Goal: Task Accomplishment & Management: Manage account settings

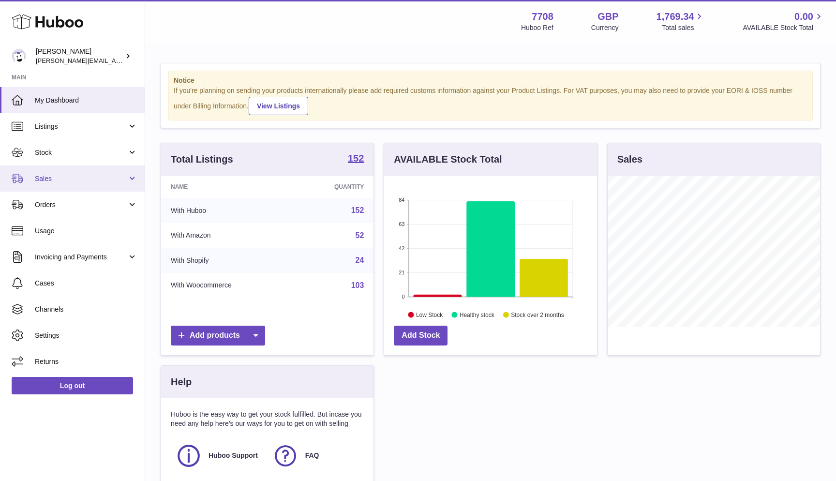
scroll to position [151, 213]
click at [71, 178] on span "Sales" at bounding box center [81, 178] width 92 height 9
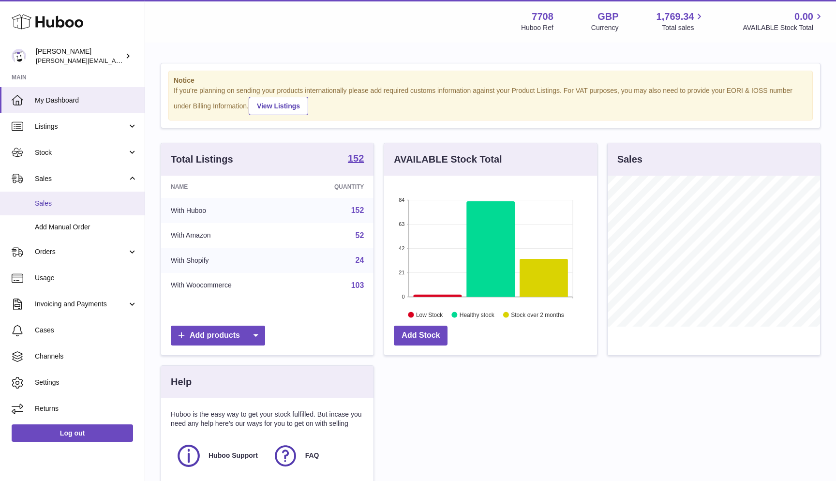
click at [68, 205] on span "Sales" at bounding box center [86, 203] width 103 height 9
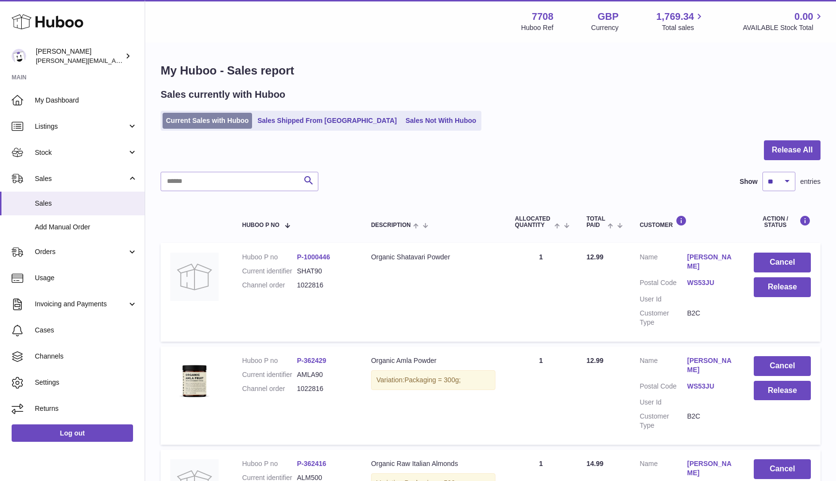
click at [224, 123] on link "Current Sales with Huboo" at bounding box center [206, 121] width 89 height 16
click at [227, 121] on link "Current Sales with Huboo" at bounding box center [206, 121] width 89 height 16
click at [223, 126] on link "Current Sales with Huboo" at bounding box center [206, 121] width 89 height 16
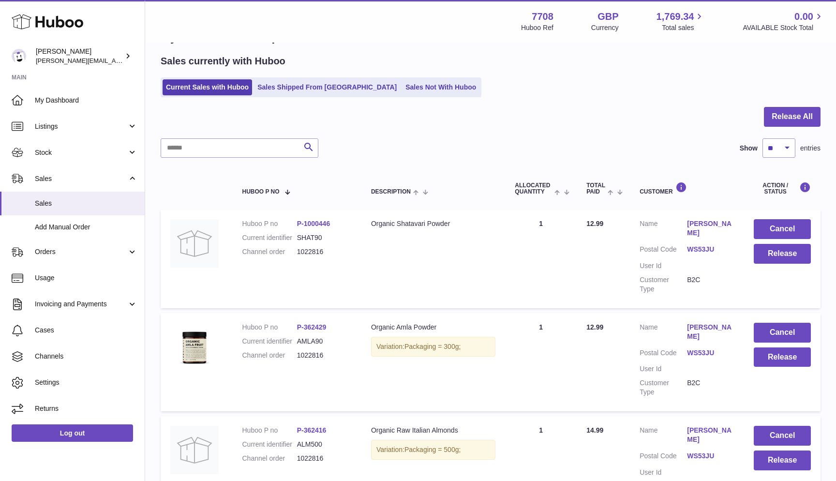
scroll to position [35, 0]
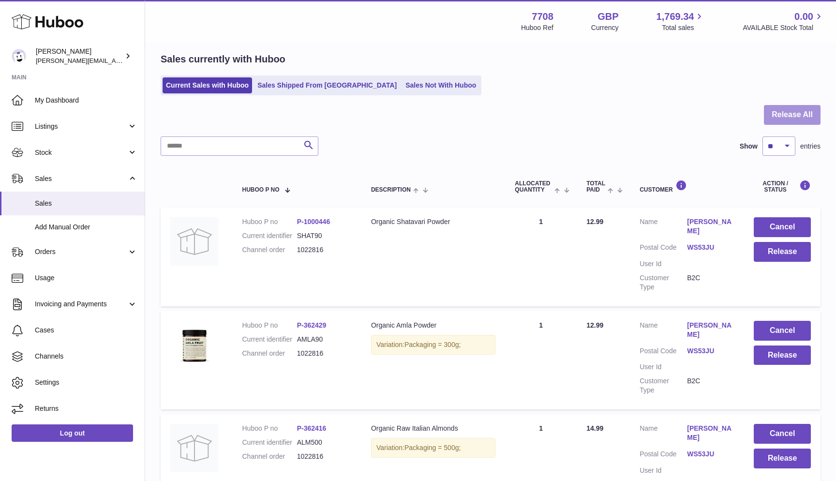
click at [788, 112] on button "Release All" at bounding box center [792, 115] width 57 height 20
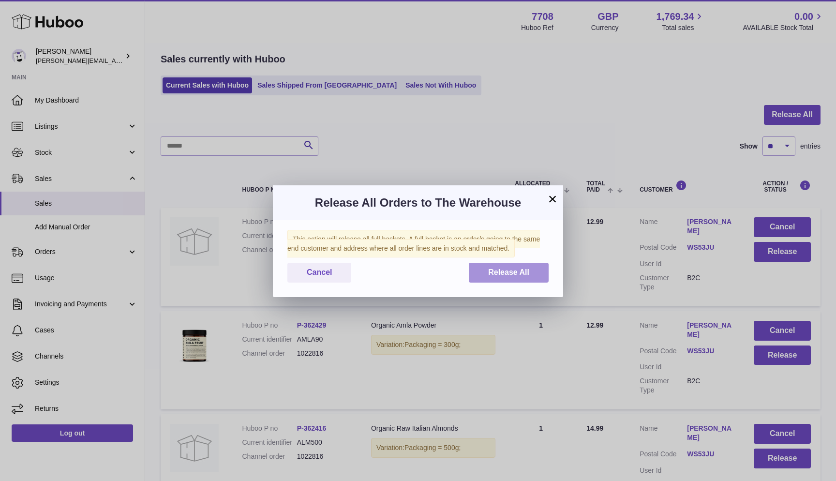
click at [500, 268] on span "Release All" at bounding box center [508, 272] width 41 height 8
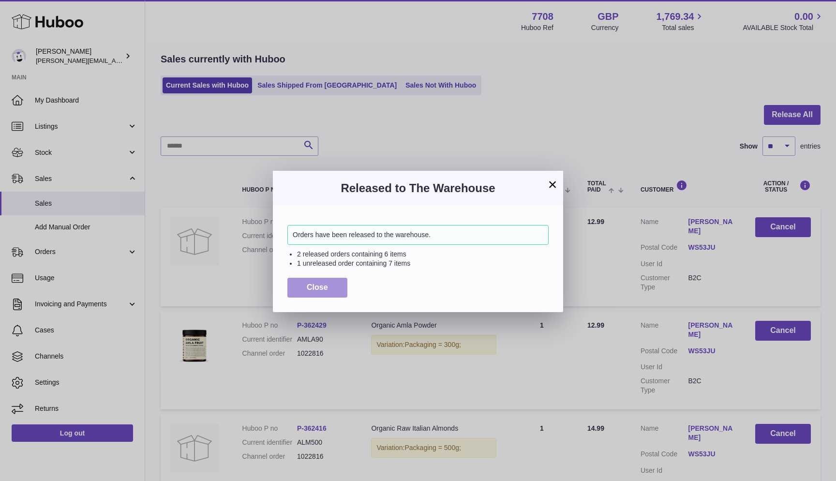
click at [303, 293] on button "Close" at bounding box center [317, 288] width 60 height 20
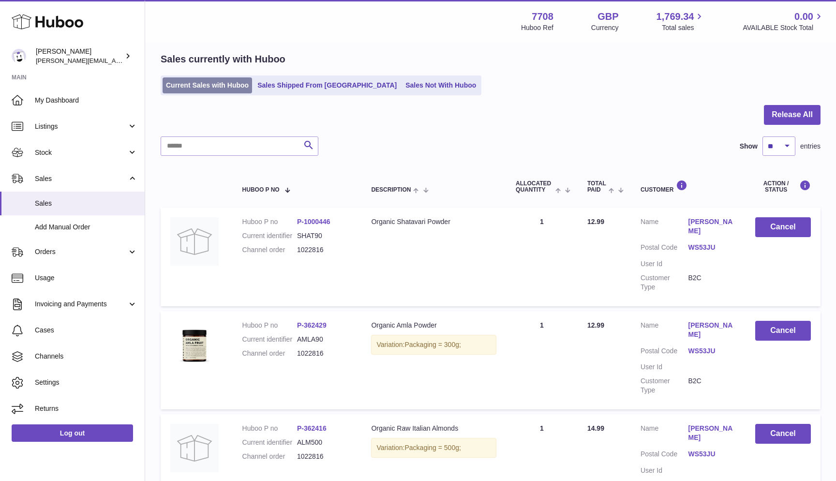
click at [170, 85] on link "Current Sales with Huboo" at bounding box center [206, 85] width 89 height 16
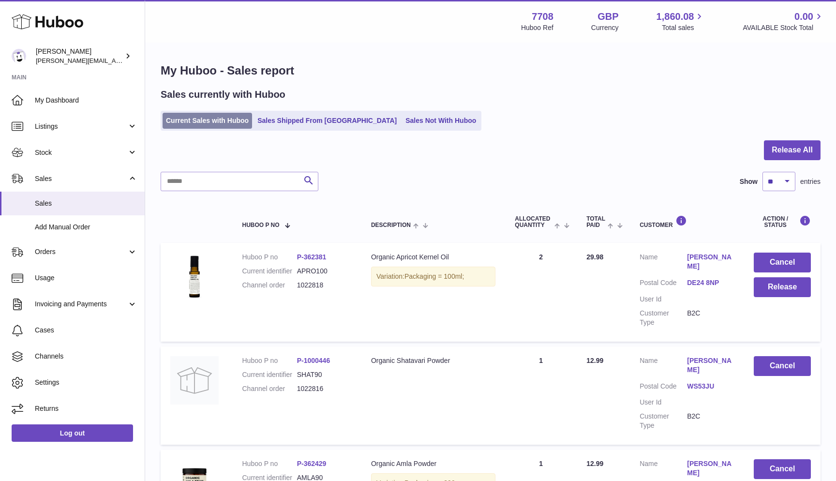
click at [225, 122] on link "Current Sales with Huboo" at bounding box center [206, 121] width 89 height 16
click at [790, 154] on button "Release All" at bounding box center [792, 150] width 57 height 20
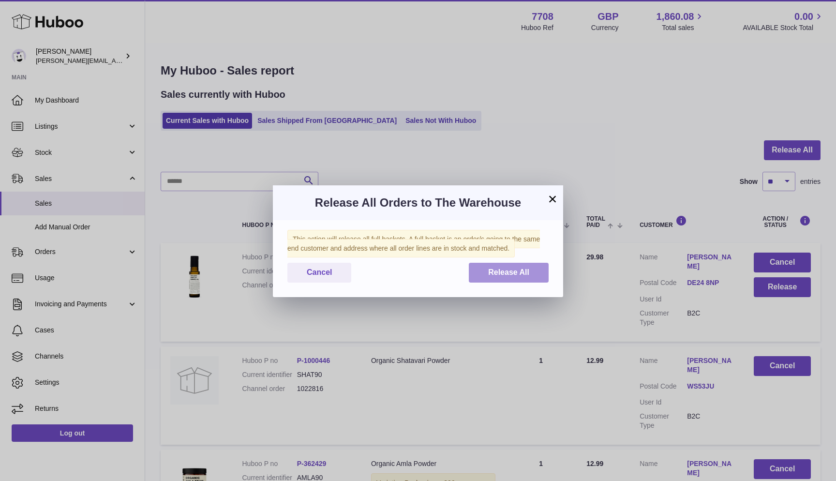
click at [521, 265] on button "Release All" at bounding box center [509, 273] width 80 height 20
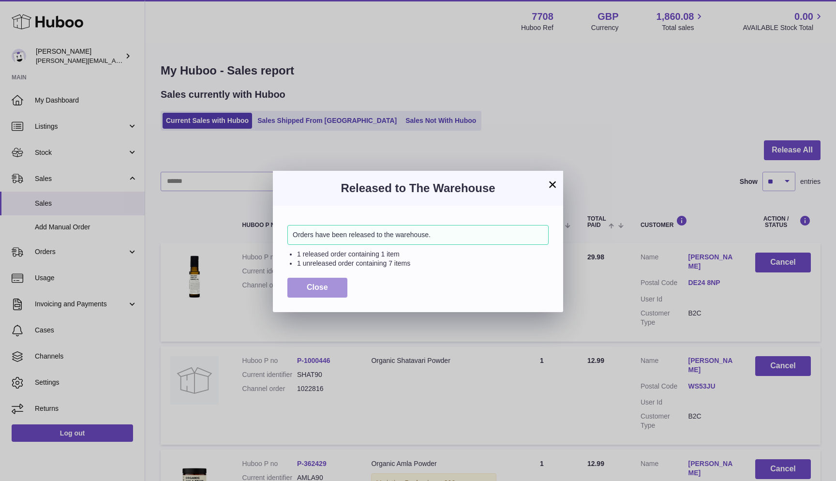
click at [293, 288] on button "Close" at bounding box center [317, 288] width 60 height 20
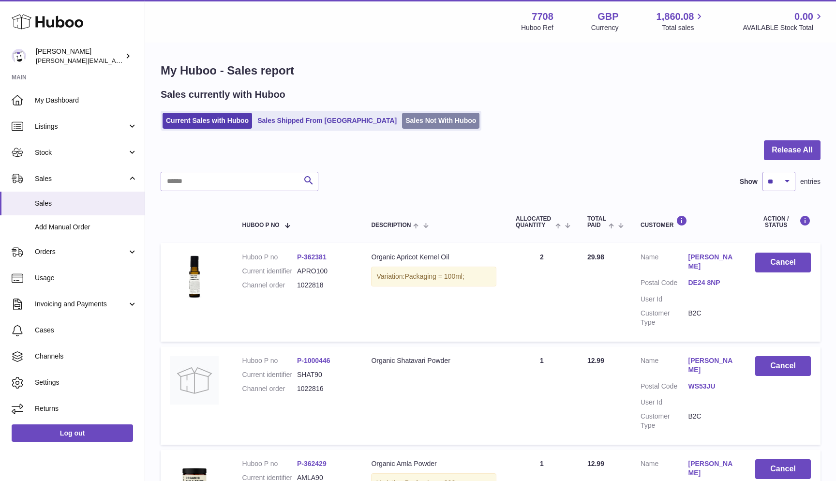
click at [402, 120] on link "Sales Not With Huboo" at bounding box center [440, 121] width 77 height 16
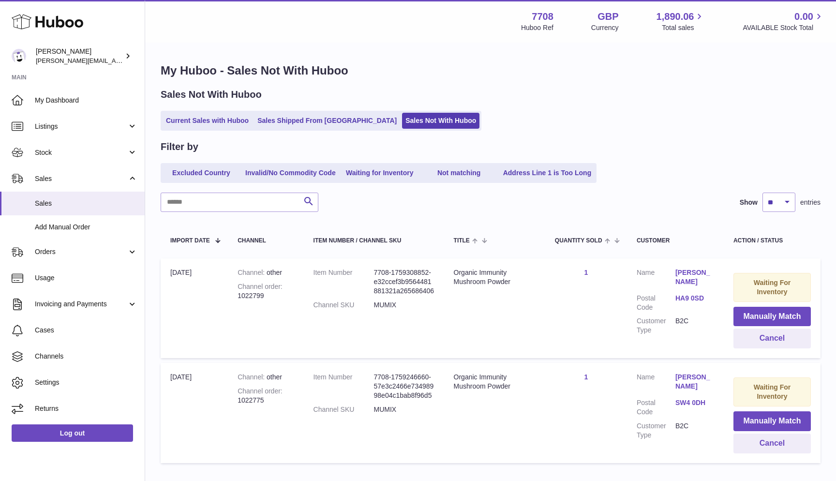
click at [162, 111] on ul "Current Sales with Huboo Sales Shipped From Huboo Sales Not With Huboo" at bounding box center [321, 121] width 321 height 20
click at [173, 126] on link "Current Sales with Huboo" at bounding box center [206, 121] width 89 height 16
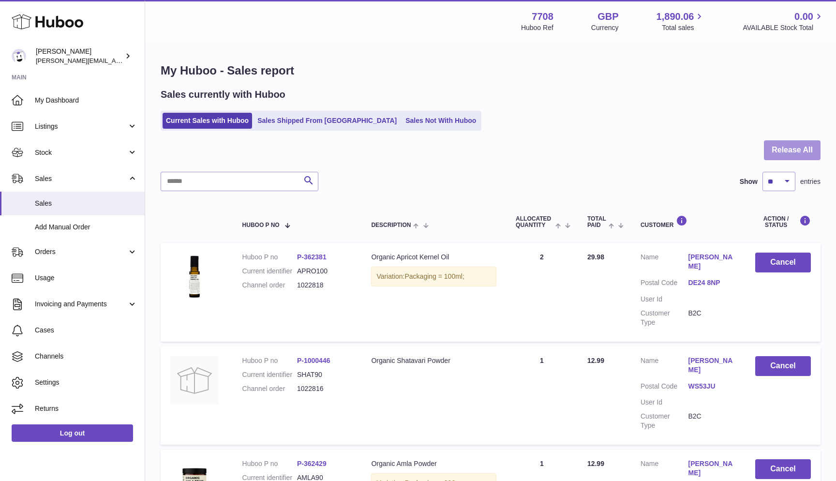
click at [780, 151] on button "Release All" at bounding box center [792, 150] width 57 height 20
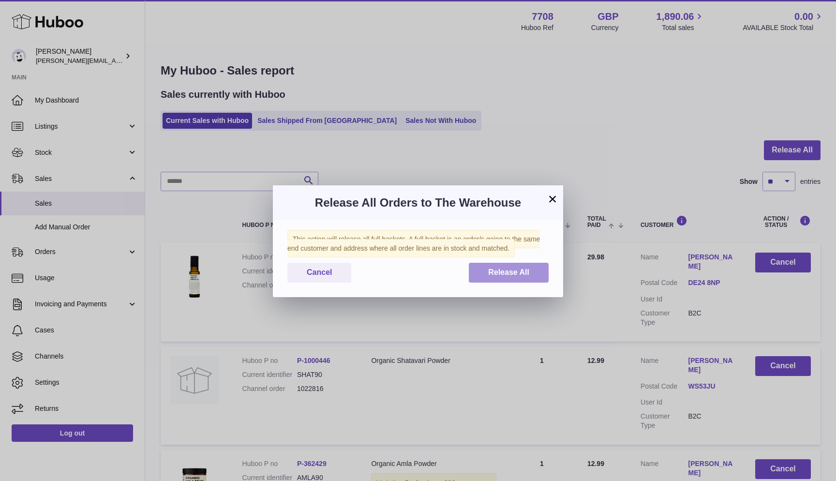
click at [519, 270] on span "Release All" at bounding box center [508, 272] width 41 height 8
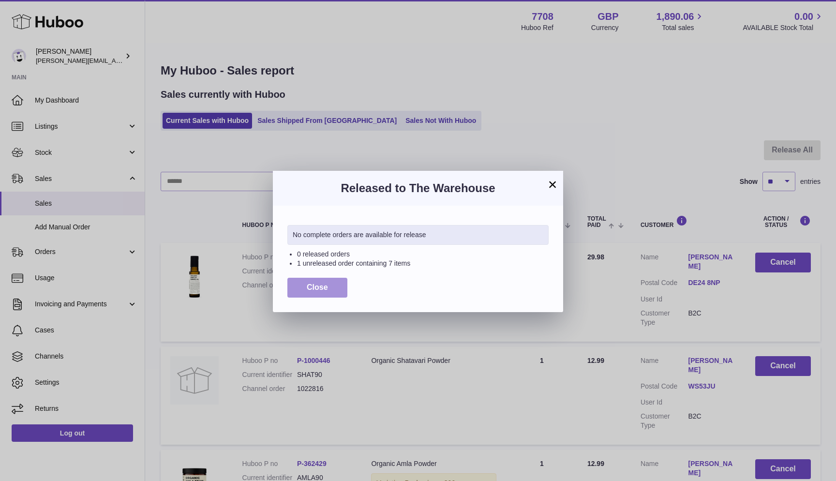
click at [294, 284] on button "Close" at bounding box center [317, 288] width 60 height 20
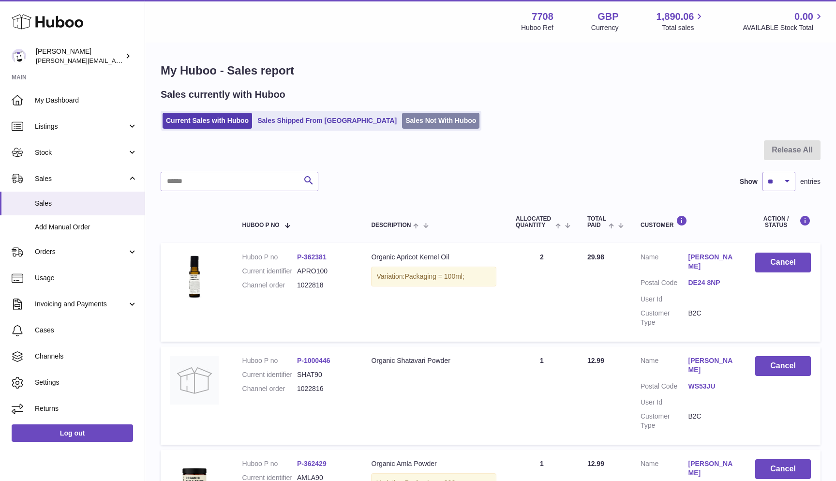
click at [402, 119] on link "Sales Not With Huboo" at bounding box center [440, 121] width 77 height 16
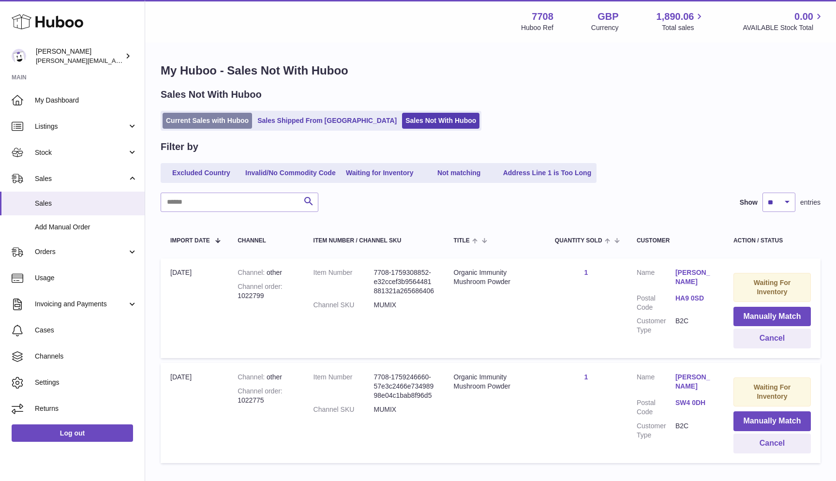
click at [186, 116] on link "Current Sales with Huboo" at bounding box center [206, 121] width 89 height 16
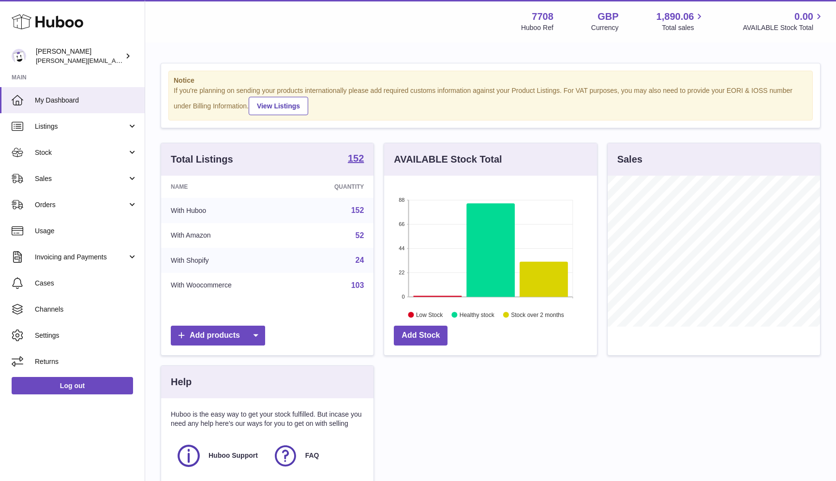
scroll to position [151, 213]
click at [63, 173] on link "Sales" at bounding box center [72, 178] width 145 height 26
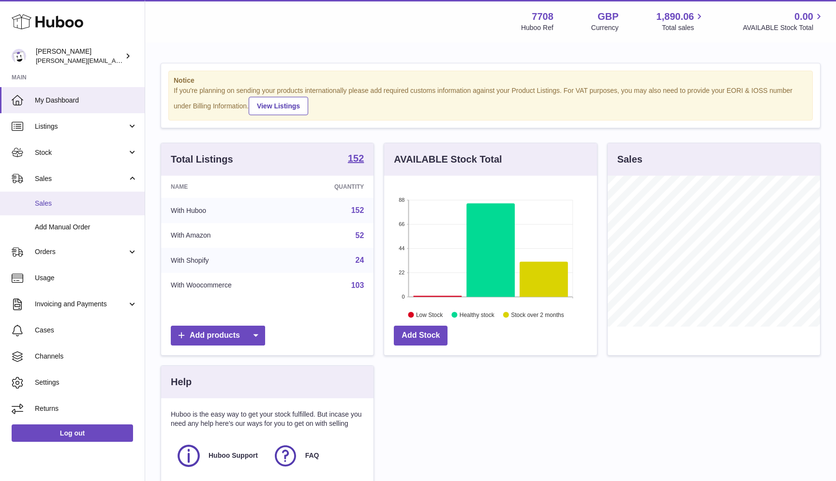
click at [59, 199] on span "Sales" at bounding box center [86, 203] width 103 height 9
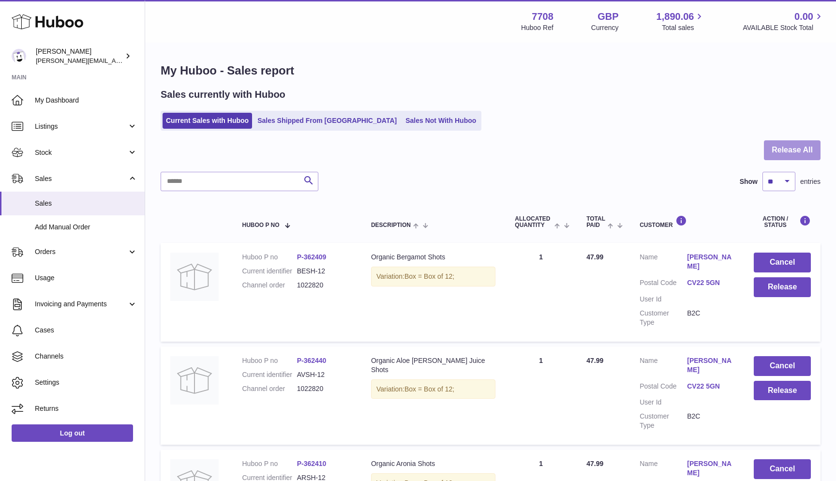
click at [817, 147] on button "Release All" at bounding box center [792, 150] width 57 height 20
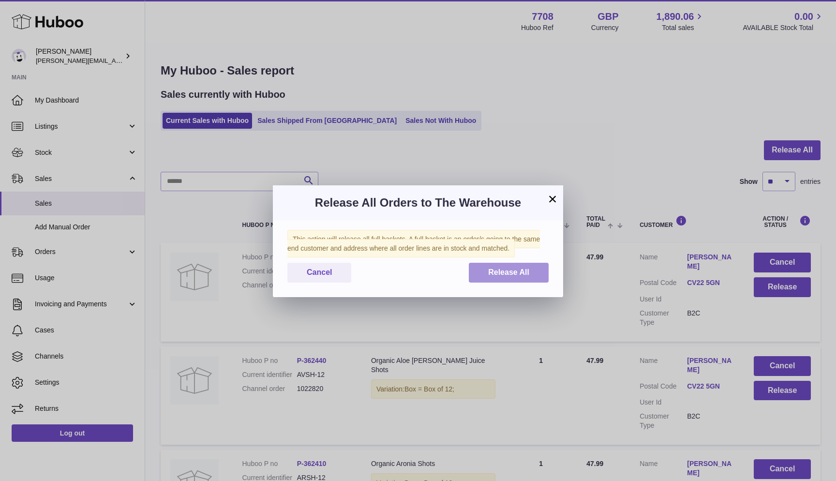
click at [536, 272] on button "Release All" at bounding box center [509, 273] width 80 height 20
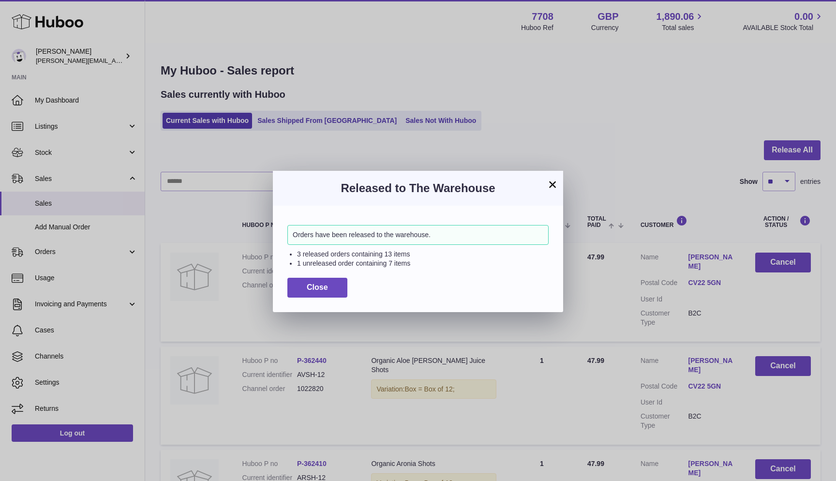
click at [306, 298] on div "Orders have been released to the warehouse. 3 released orders containing 13 ite…" at bounding box center [418, 259] width 290 height 106
click at [307, 291] on button "Close" at bounding box center [317, 288] width 60 height 20
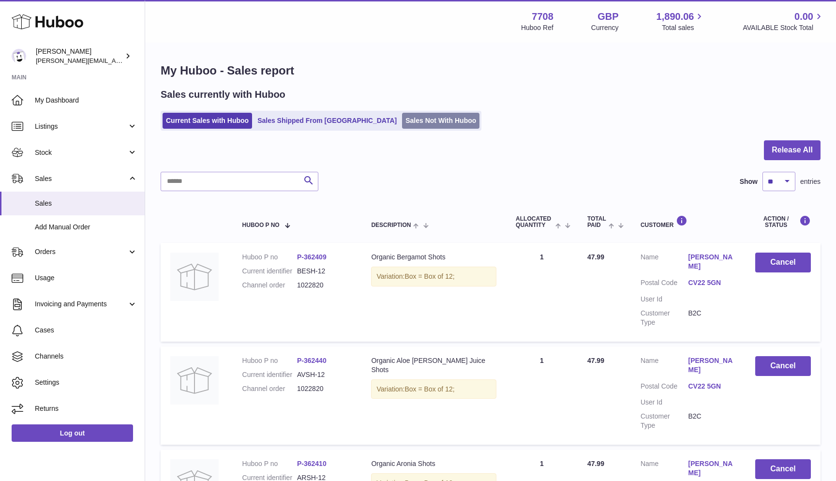
click at [402, 116] on link "Sales Not With Huboo" at bounding box center [440, 121] width 77 height 16
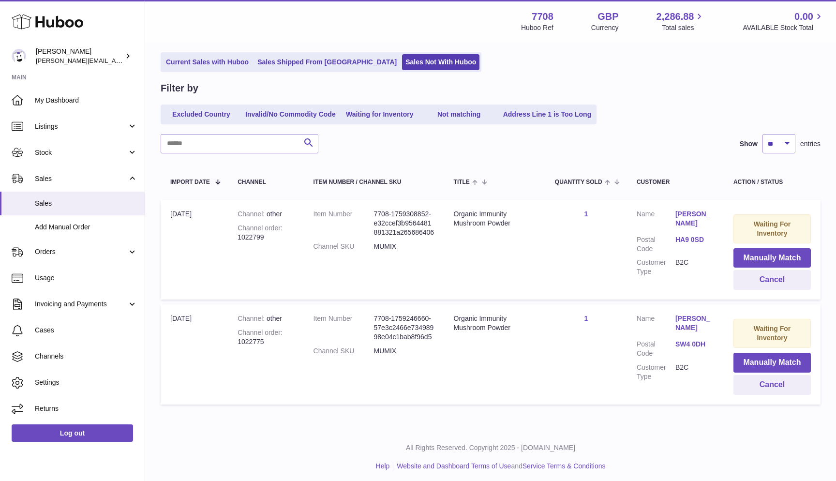
scroll to position [58, 0]
drag, startPoint x: 238, startPoint y: 235, endPoint x: 267, endPoint y: 237, distance: 28.7
click at [267, 237] on div "Channel order 1022799" at bounding box center [265, 233] width 56 height 18
copy div "1022799"
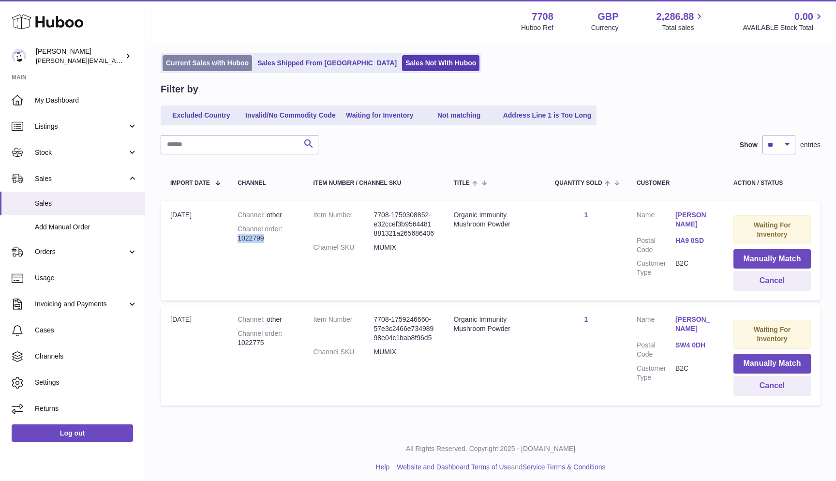
click at [166, 67] on link "Current Sales with Huboo" at bounding box center [206, 63] width 89 height 16
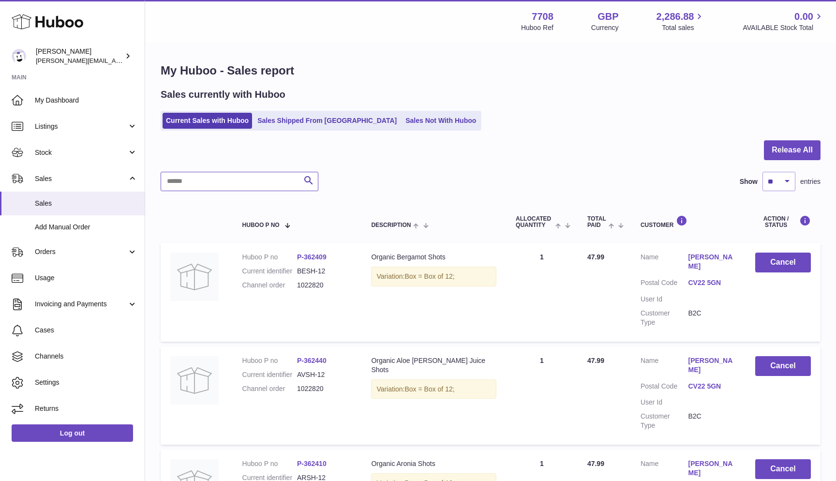
click at [165, 182] on input "text" at bounding box center [240, 181] width 158 height 19
paste input "*******"
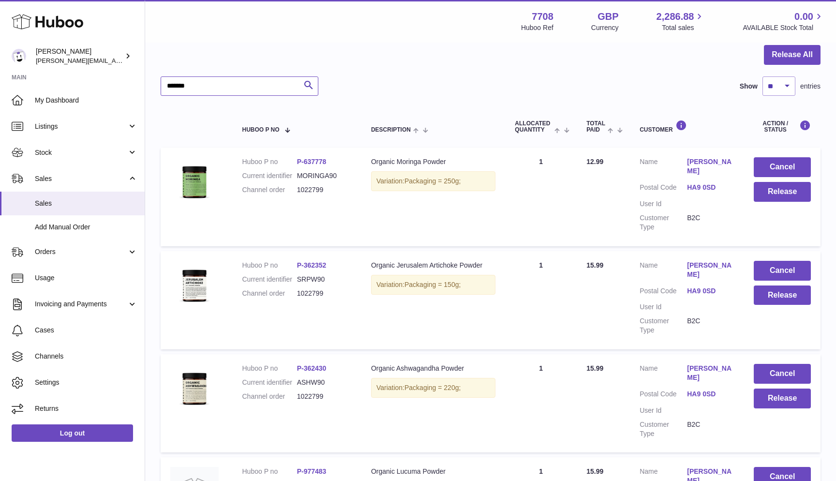
scroll to position [157, 0]
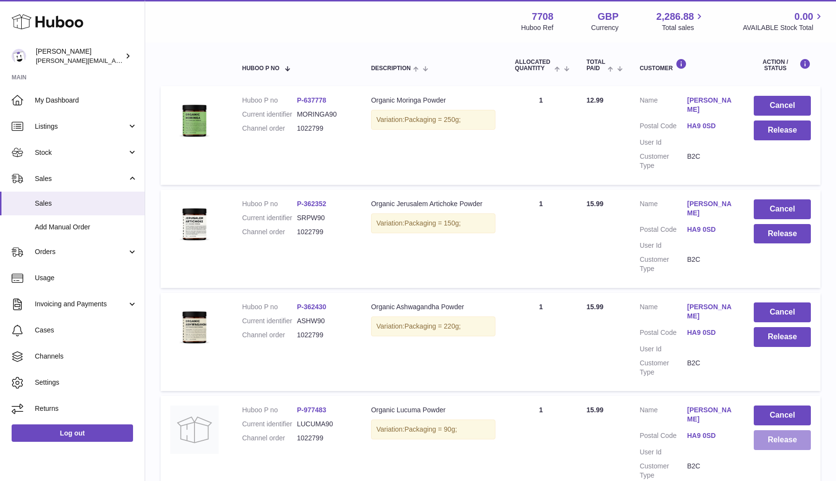
type input "*******"
click at [765, 430] on button "Release" at bounding box center [781, 440] width 57 height 20
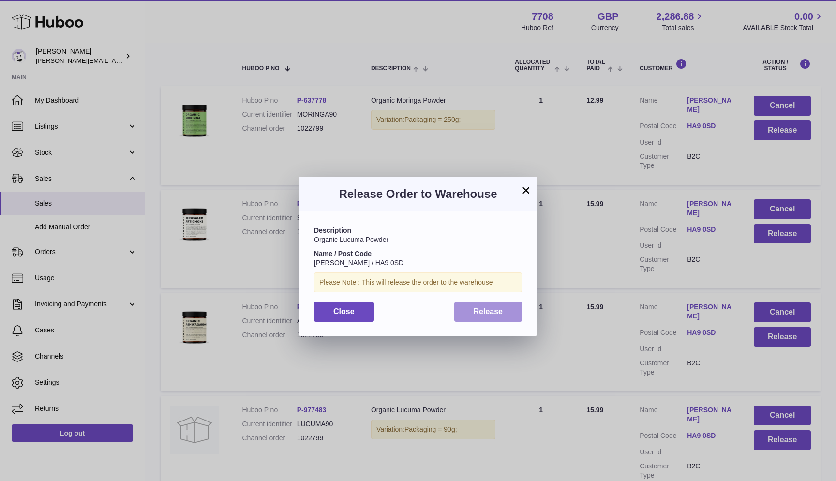
click at [501, 312] on span "Release" at bounding box center [487, 311] width 29 height 8
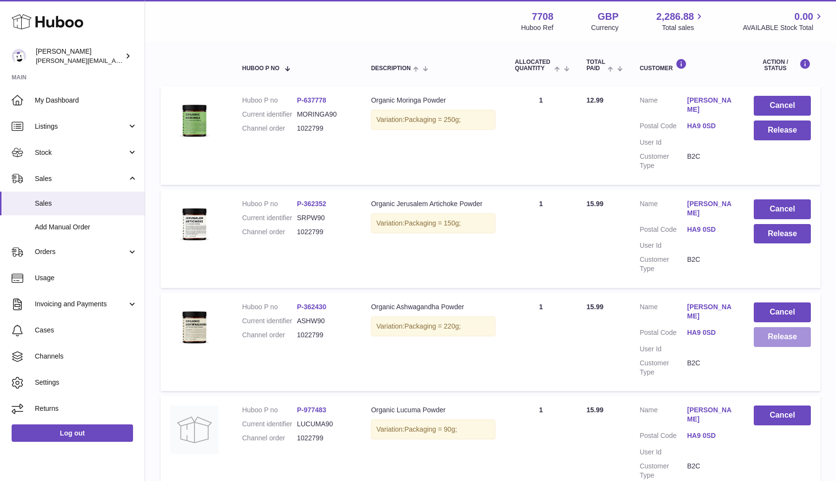
click at [792, 327] on button "Release" at bounding box center [781, 337] width 57 height 20
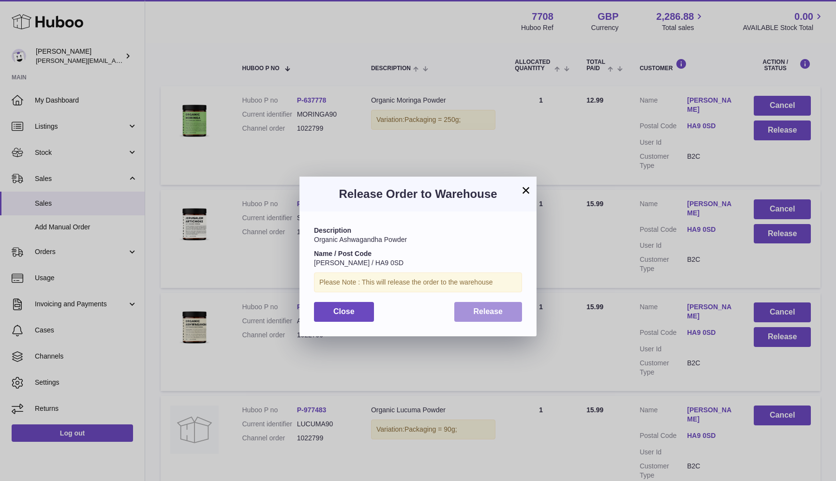
click at [480, 307] on span "Release" at bounding box center [487, 311] width 29 height 8
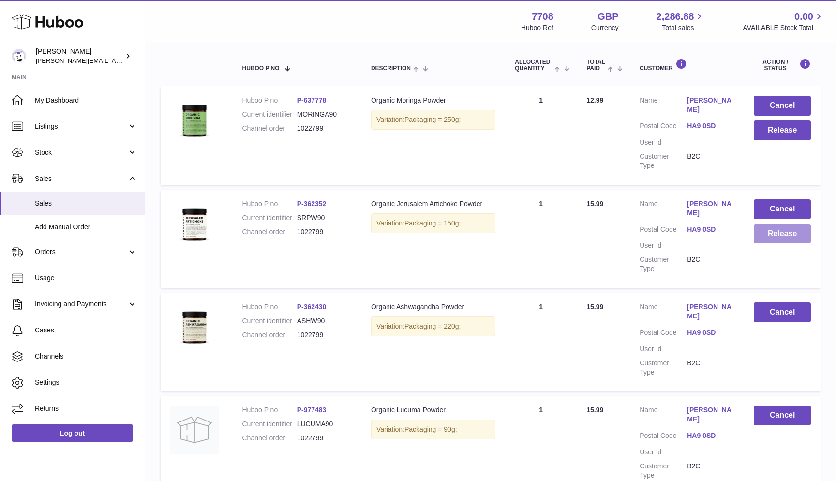
click at [782, 225] on button "Release" at bounding box center [781, 234] width 57 height 20
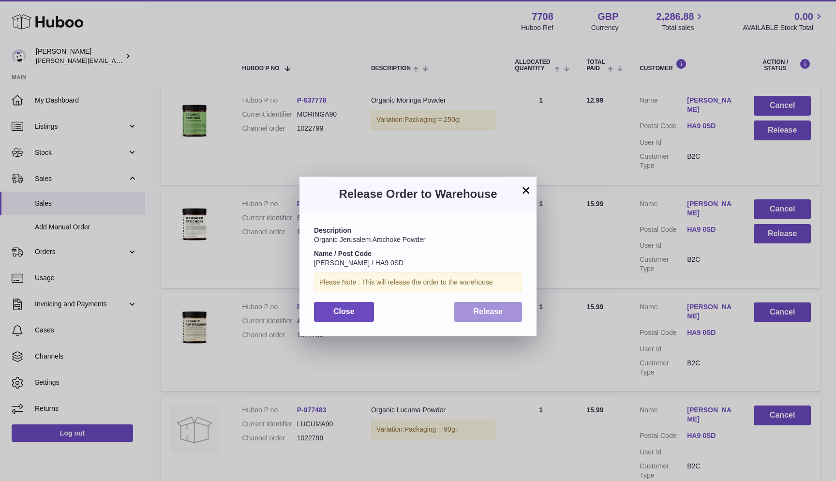
click at [468, 317] on button "Release" at bounding box center [488, 312] width 68 height 20
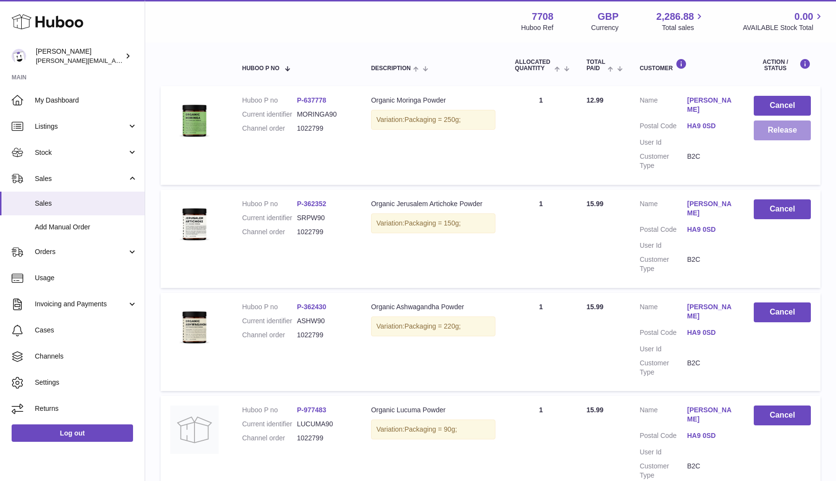
click at [768, 133] on button "Release" at bounding box center [781, 130] width 57 height 20
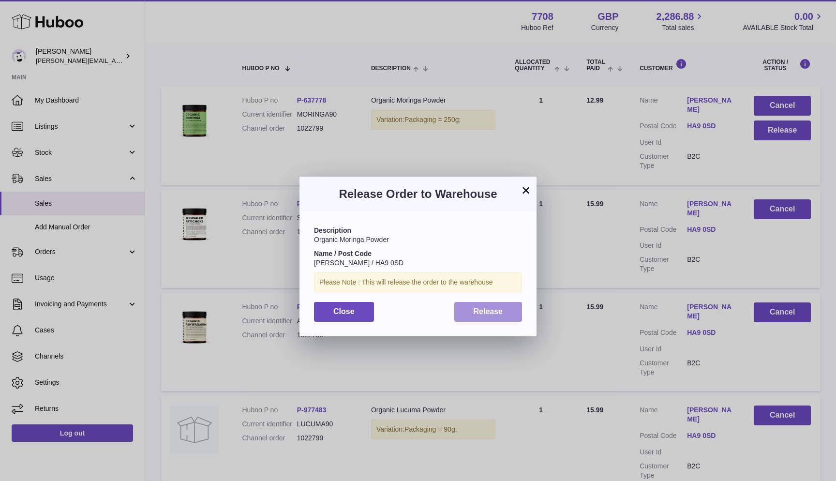
click at [472, 309] on button "Release" at bounding box center [488, 312] width 68 height 20
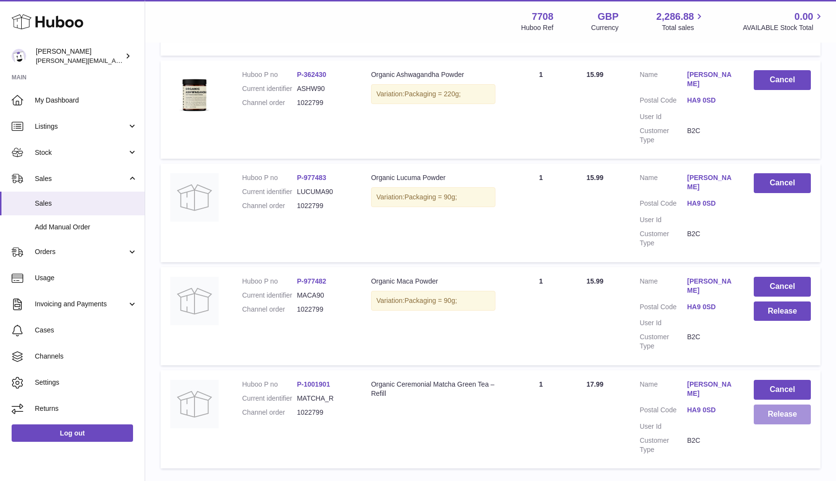
scroll to position [388, 0]
click at [792, 405] on button "Release" at bounding box center [781, 415] width 57 height 20
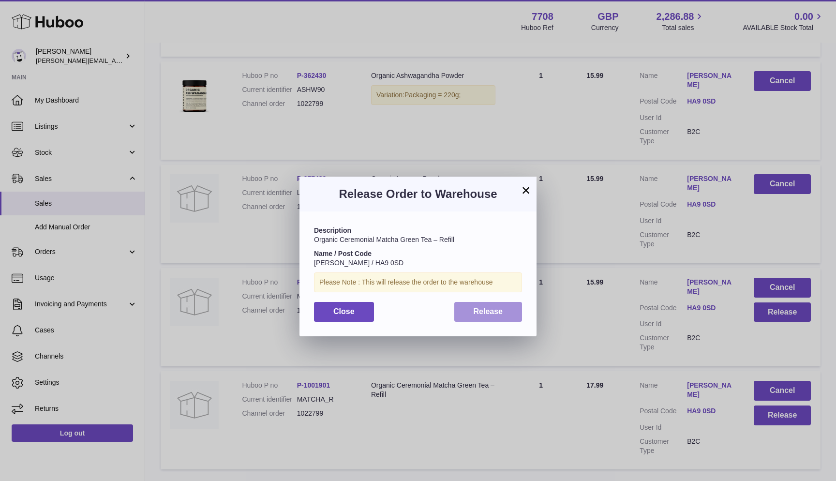
click at [501, 304] on button "Release" at bounding box center [488, 312] width 68 height 20
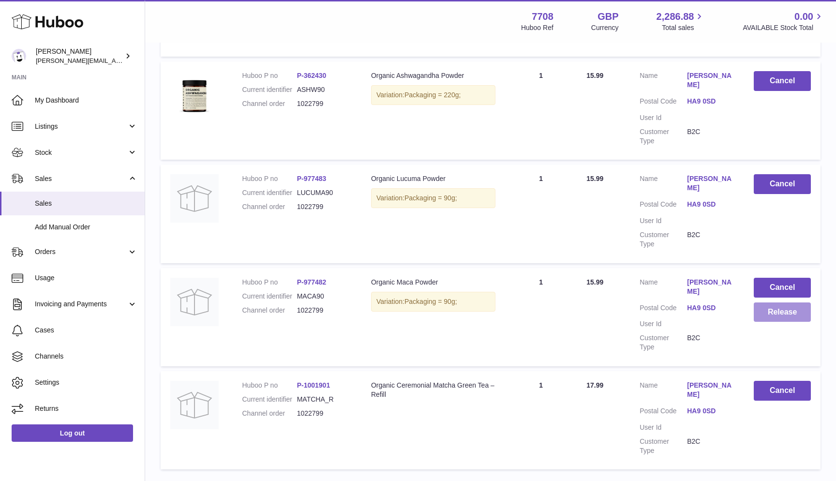
click at [783, 302] on button "Release" at bounding box center [781, 312] width 57 height 20
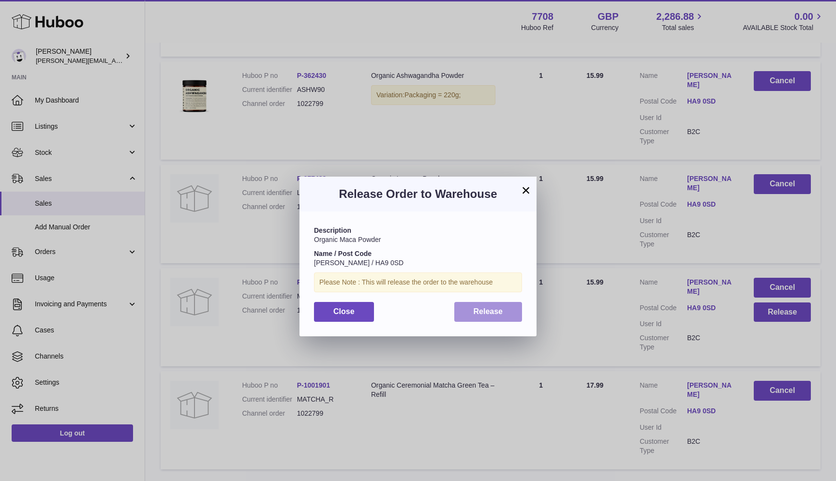
click at [504, 307] on button "Release" at bounding box center [488, 312] width 68 height 20
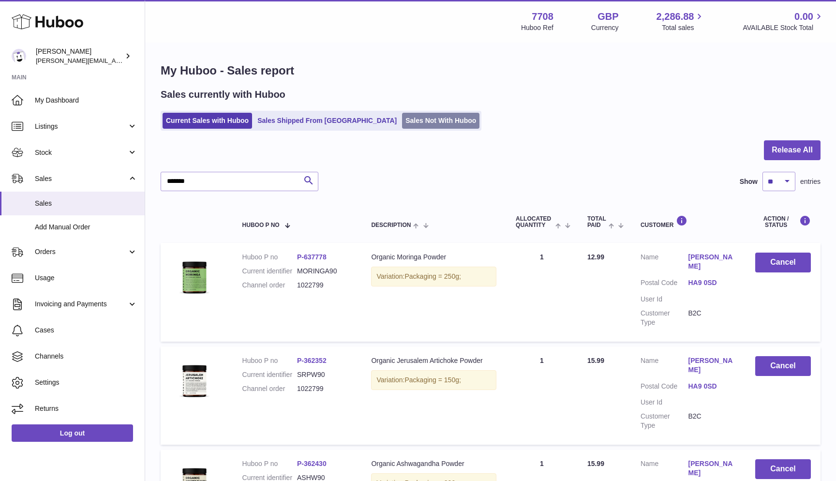
scroll to position [0, 0]
click at [402, 125] on link "Sales Not With Huboo" at bounding box center [440, 121] width 77 height 16
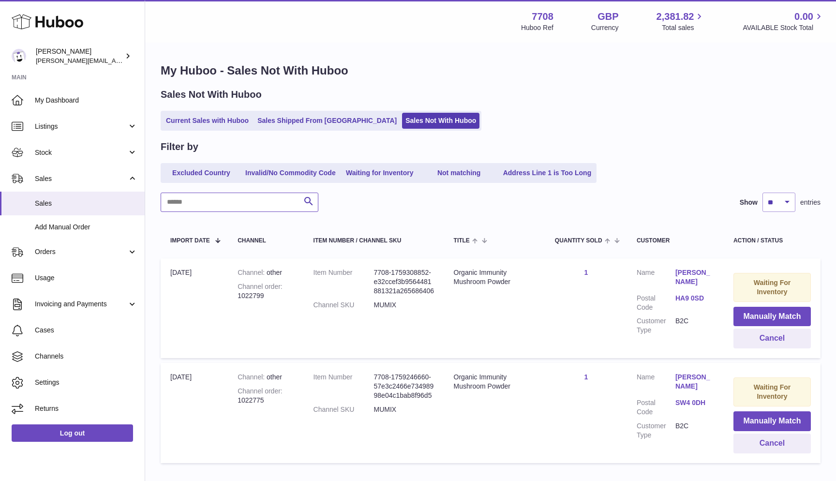
click at [182, 200] on input "text" at bounding box center [240, 201] width 158 height 19
paste input "*******"
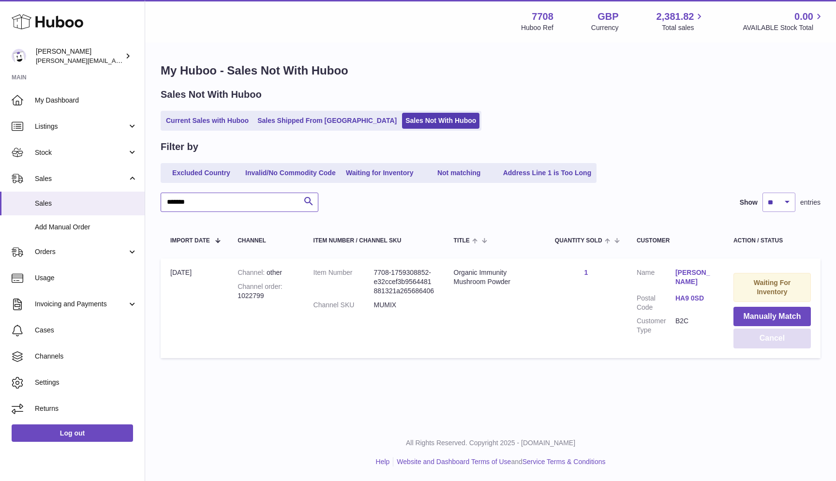
type input "*******"
click at [758, 338] on button "Cancel" at bounding box center [771, 338] width 77 height 20
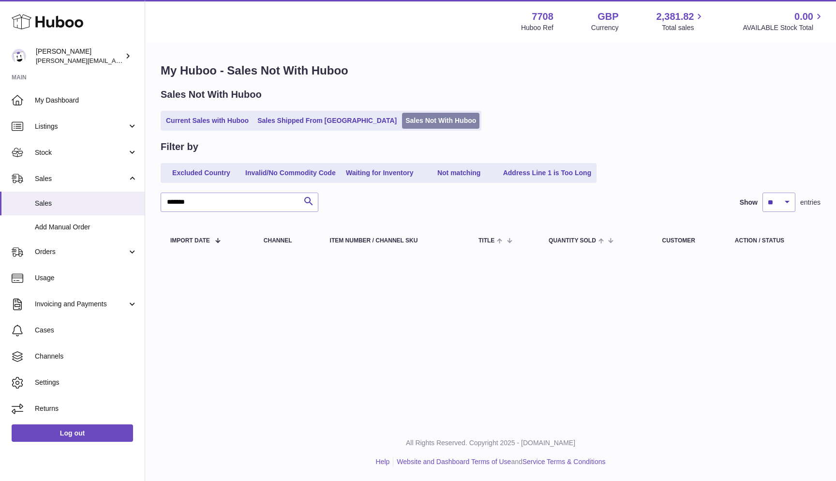
click at [402, 120] on link "Sales Not With Huboo" at bounding box center [440, 121] width 77 height 16
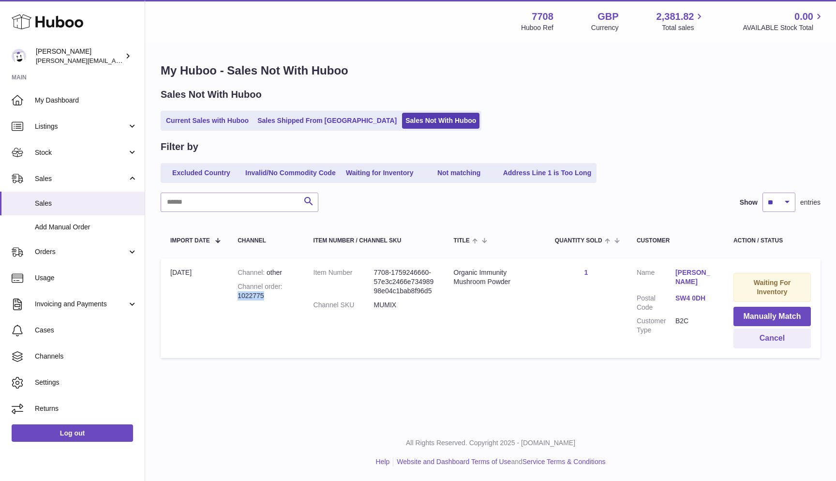
drag, startPoint x: 238, startPoint y: 294, endPoint x: 301, endPoint y: 294, distance: 62.9
click at [301, 294] on td "Channel other Channel order 1022775" at bounding box center [265, 308] width 75 height 100
copy div "1022775"
click at [167, 130] on div "My Huboo - Sales Not With Huboo Sales Not With Huboo Current Sales with Huboo S…" at bounding box center [490, 213] width 691 height 339
click at [167, 123] on link "Current Sales with Huboo" at bounding box center [206, 121] width 89 height 16
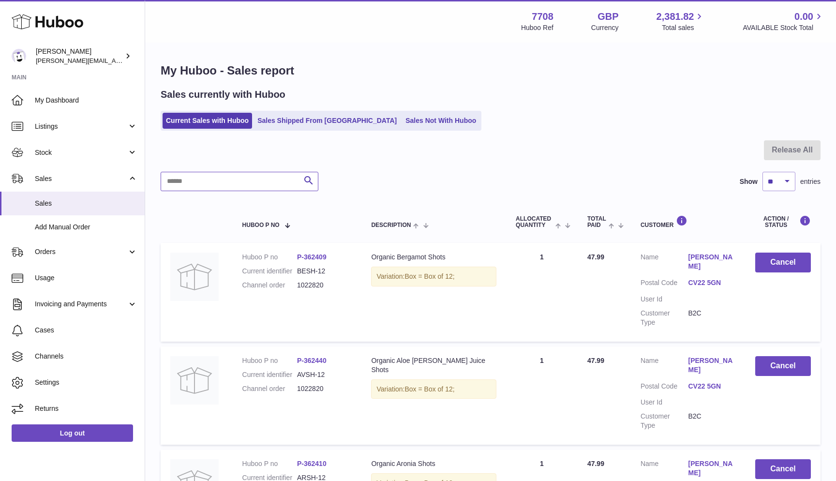
click at [177, 182] on input "text" at bounding box center [240, 181] width 158 height 19
paste input "*******"
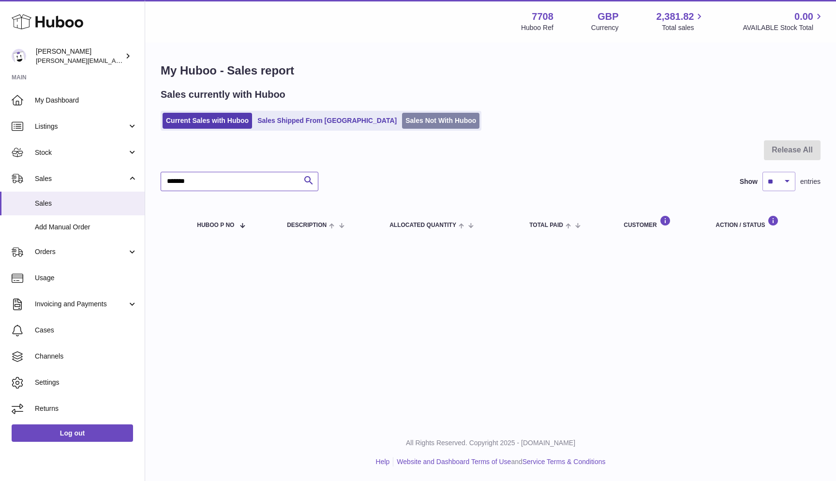
type input "*******"
click at [402, 122] on link "Sales Not With Huboo" at bounding box center [440, 121] width 77 height 16
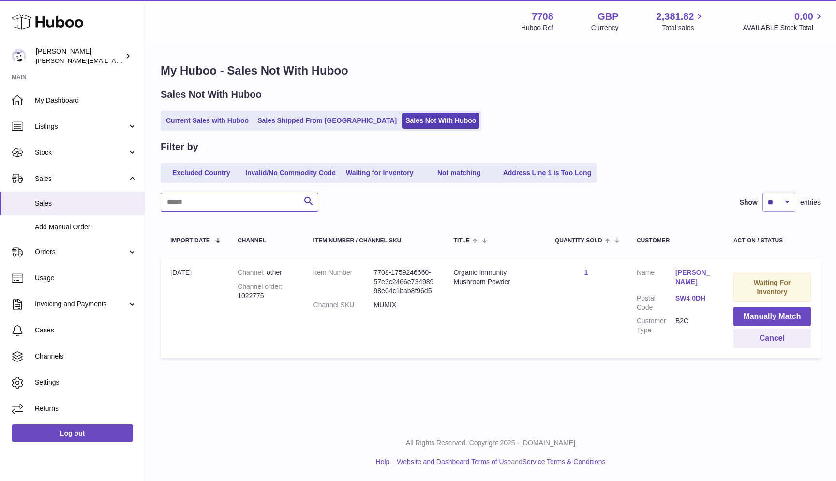
click at [183, 200] on input "text" at bounding box center [240, 201] width 158 height 19
paste input "*******"
type input "*******"
click at [764, 343] on button "Cancel" at bounding box center [771, 338] width 77 height 20
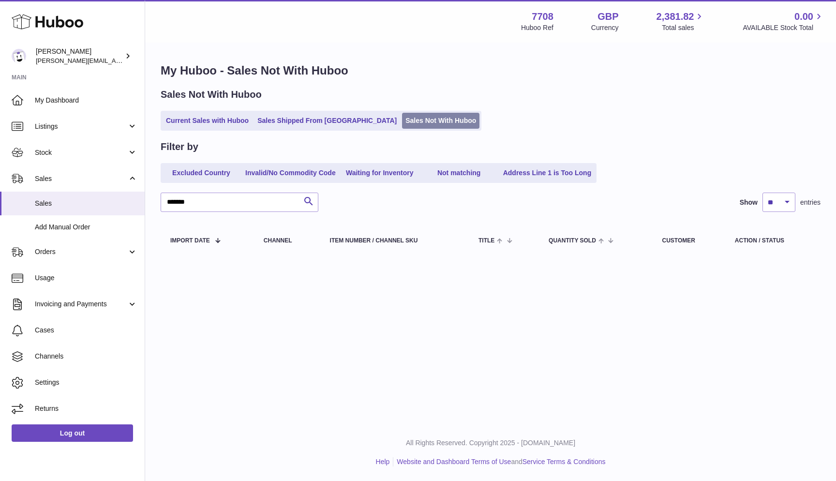
click at [402, 115] on link "Sales Not With Huboo" at bounding box center [440, 121] width 77 height 16
click at [201, 120] on link "Current Sales with Huboo" at bounding box center [206, 121] width 89 height 16
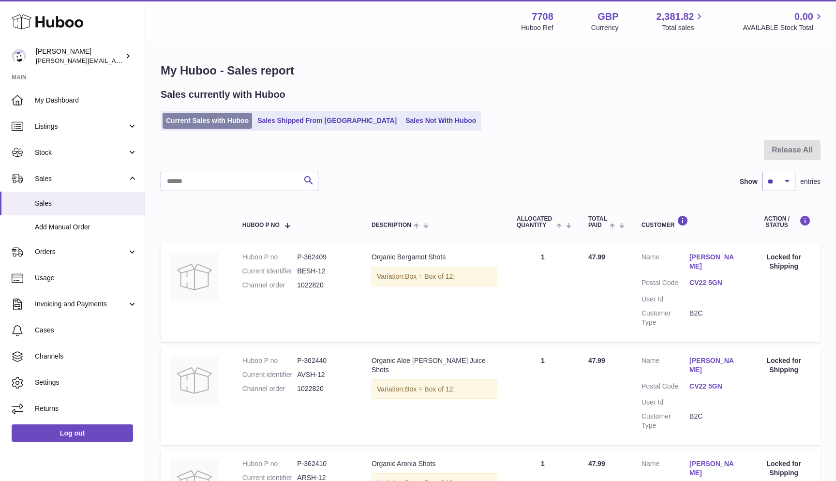
click at [171, 119] on link "Current Sales with Huboo" at bounding box center [206, 121] width 89 height 16
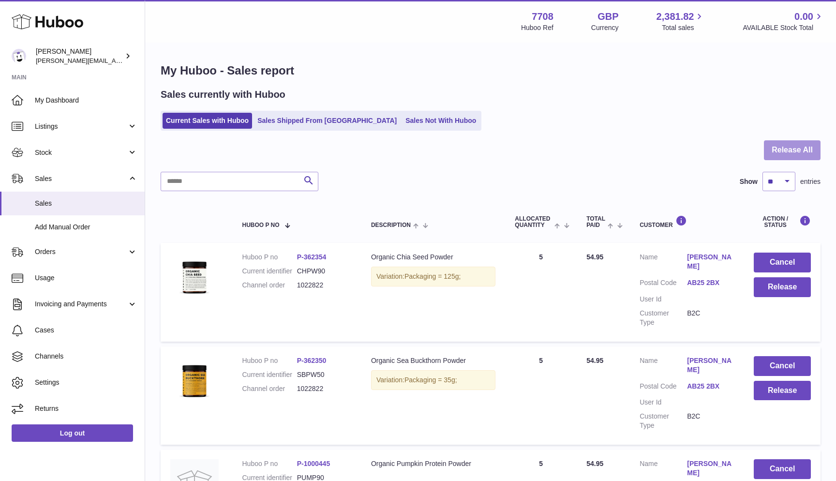
click at [808, 154] on button "Release All" at bounding box center [792, 150] width 57 height 20
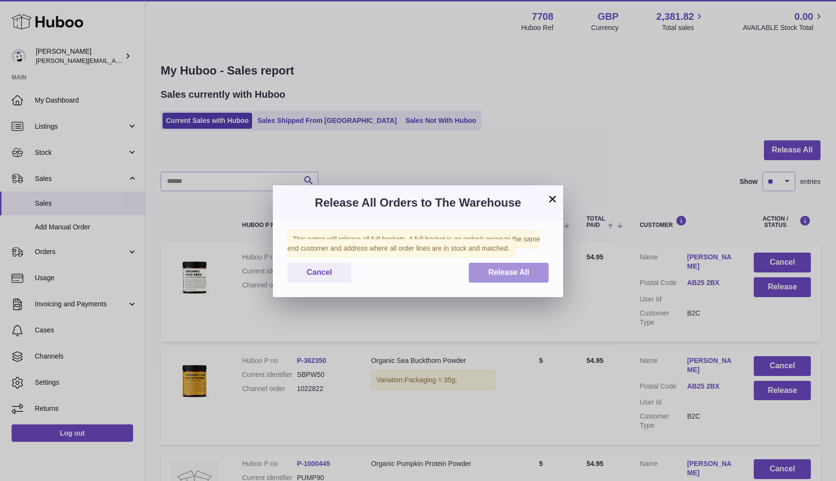
click at [529, 274] on span "Release All" at bounding box center [508, 272] width 41 height 8
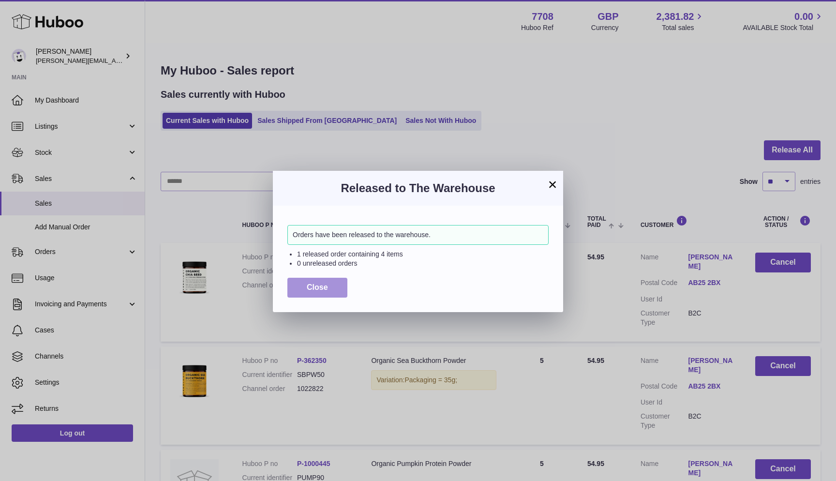
click at [295, 287] on button "Close" at bounding box center [317, 288] width 60 height 20
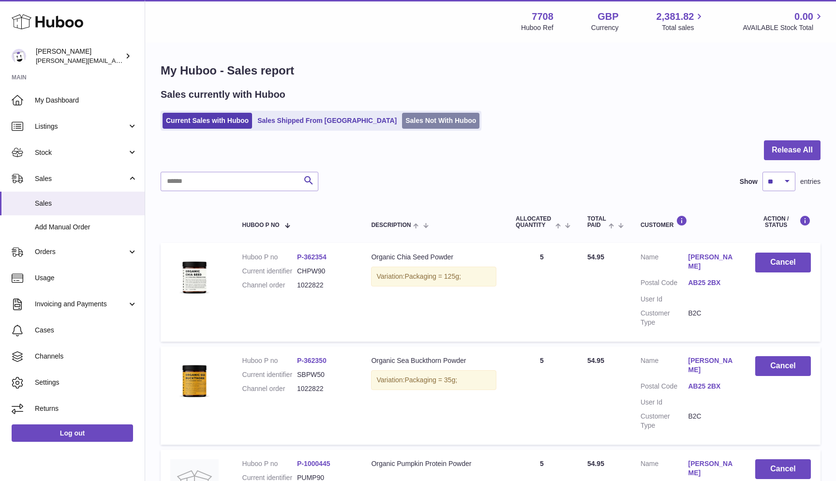
click at [413, 119] on link "Sales Not With Huboo" at bounding box center [440, 121] width 77 height 16
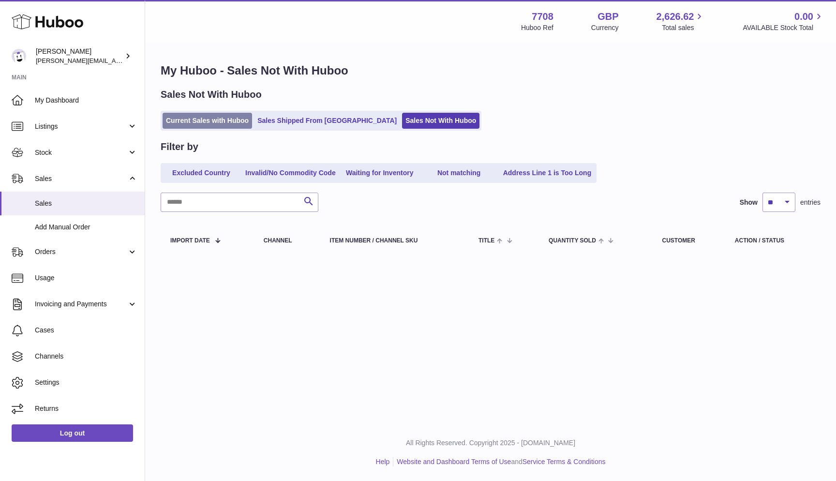
click at [227, 125] on link "Current Sales with Huboo" at bounding box center [206, 121] width 89 height 16
